Goal: Information Seeking & Learning: Learn about a topic

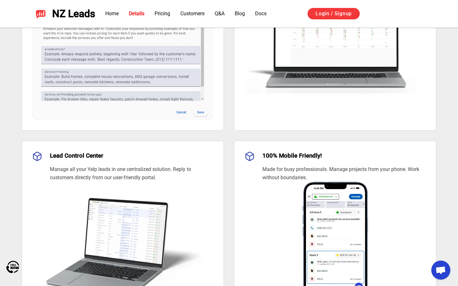
scroll to position [585, 0]
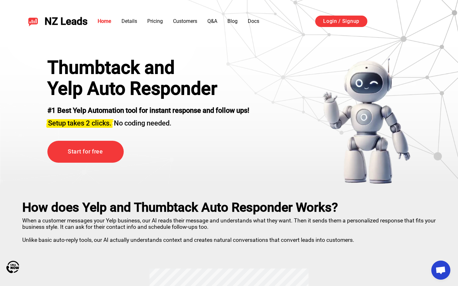
click at [185, 237] on p "When a customer messages your Yelp business, our AI reads their message and und…" at bounding box center [228, 229] width 413 height 28
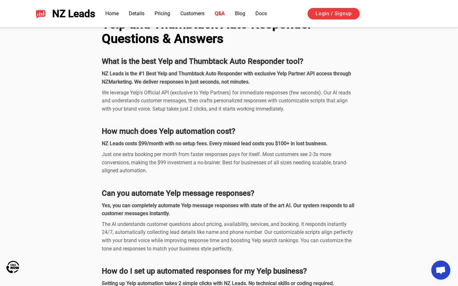
scroll to position [1797, 0]
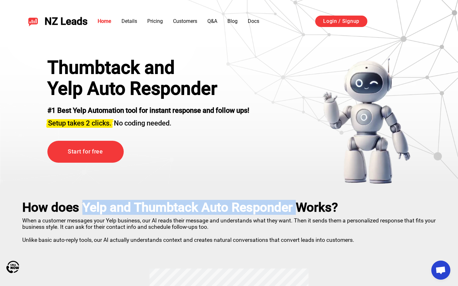
drag, startPoint x: 294, startPoint y: 203, endPoint x: 82, endPoint y: 209, distance: 212.4
click at [82, 209] on h2 "How does Yelp and Thumbtack Auto Responder Works?" at bounding box center [228, 207] width 413 height 15
copy h2 "Yelp and Thumbtack Auto Responder"
